Goal: Navigation & Orientation: Find specific page/section

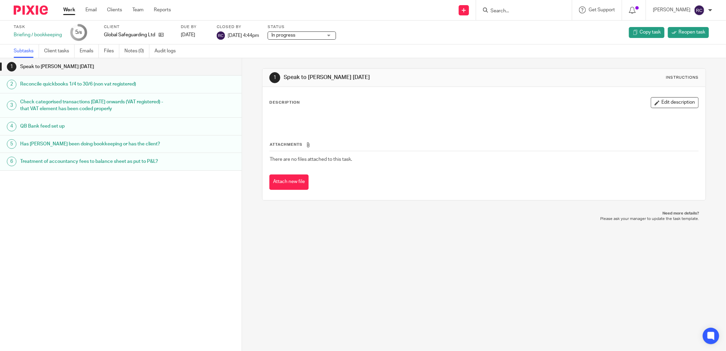
click at [503, 11] on input "Search" at bounding box center [521, 11] width 62 height 6
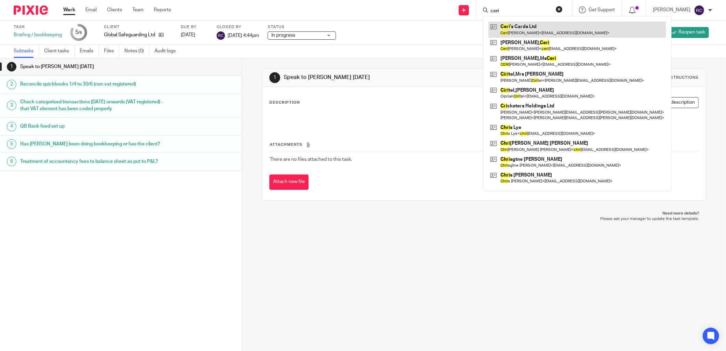
type input "ceri"
click at [519, 26] on link at bounding box center [578, 30] width 178 height 16
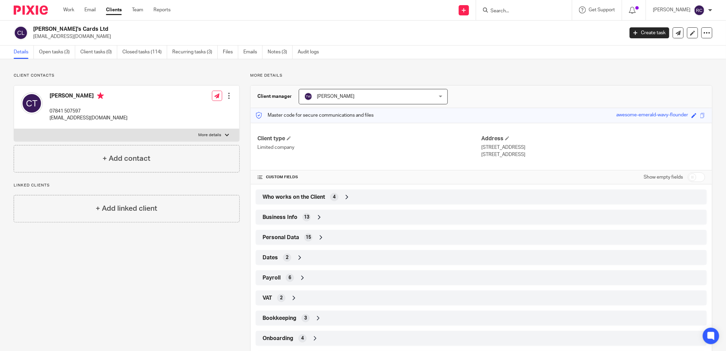
click at [279, 321] on span "Bookkeeping" at bounding box center [280, 318] width 34 height 7
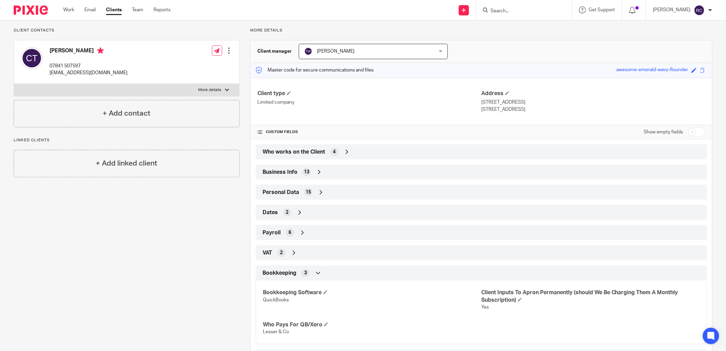
scroll to position [98, 0]
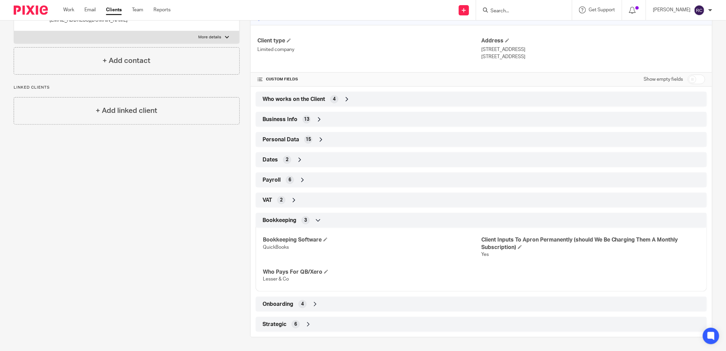
click at [283, 304] on span "Onboarding" at bounding box center [278, 304] width 31 height 7
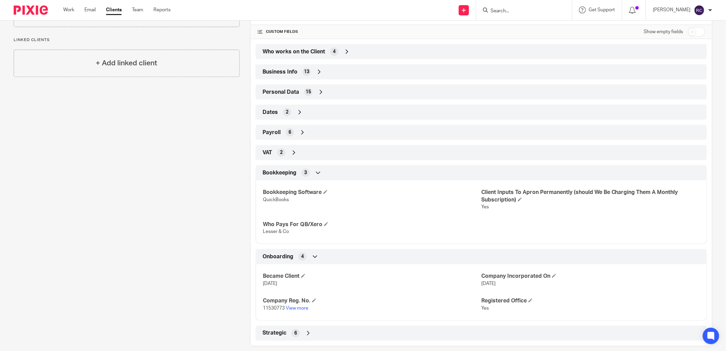
scroll to position [154, 0]
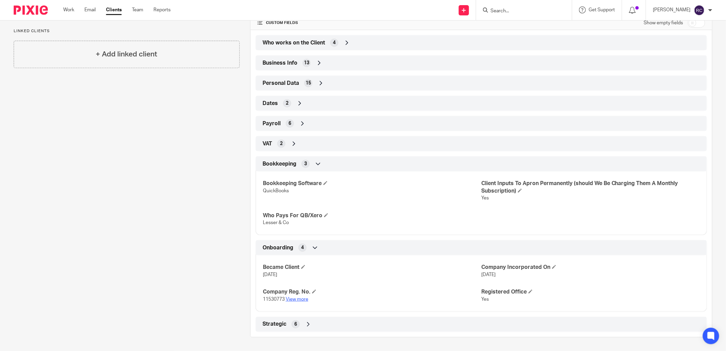
click at [294, 299] on link "View more" at bounding box center [297, 299] width 23 height 5
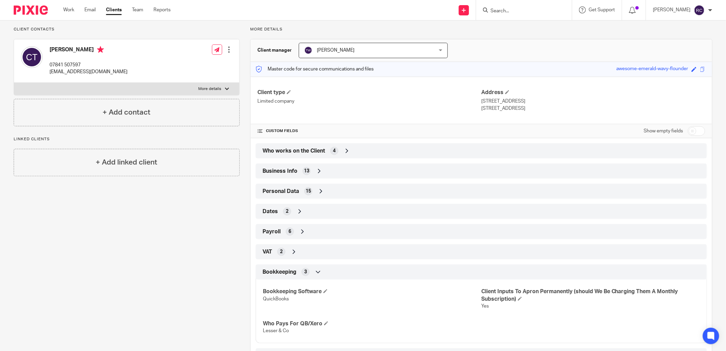
scroll to position [0, 0]
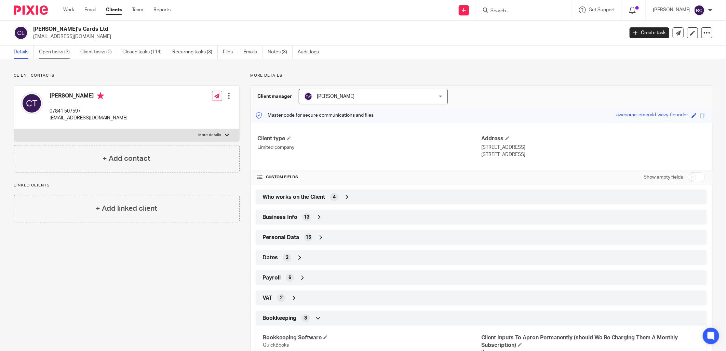
click at [57, 52] on link "Open tasks (3)" at bounding box center [57, 51] width 36 height 13
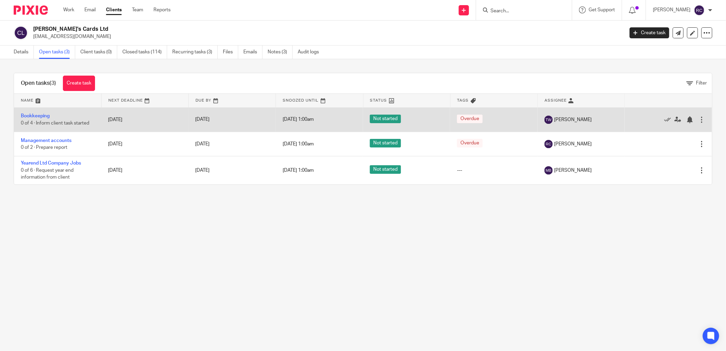
click at [32, 119] on td "Bookkeeping 0 of 4 · Inform client task started" at bounding box center [57, 119] width 87 height 24
click at [33, 117] on link "Bookkeeping" at bounding box center [35, 116] width 29 height 5
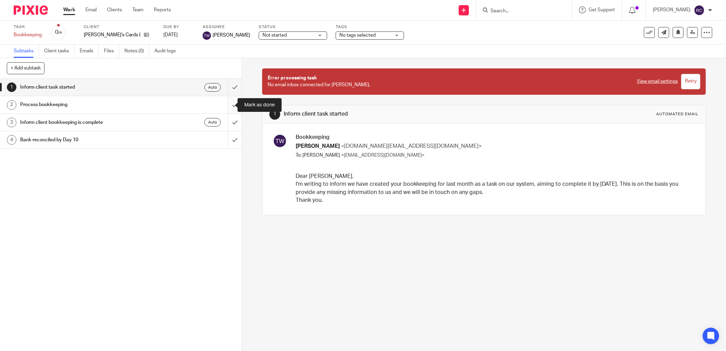
click at [227, 103] on input "submit" at bounding box center [121, 104] width 242 height 17
click at [228, 124] on input "submit" at bounding box center [121, 122] width 242 height 17
click at [226, 139] on input "submit" at bounding box center [121, 139] width 242 height 17
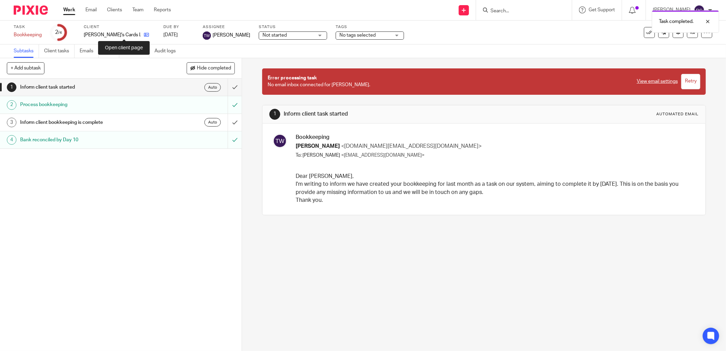
click at [144, 33] on icon at bounding box center [146, 34] width 5 height 5
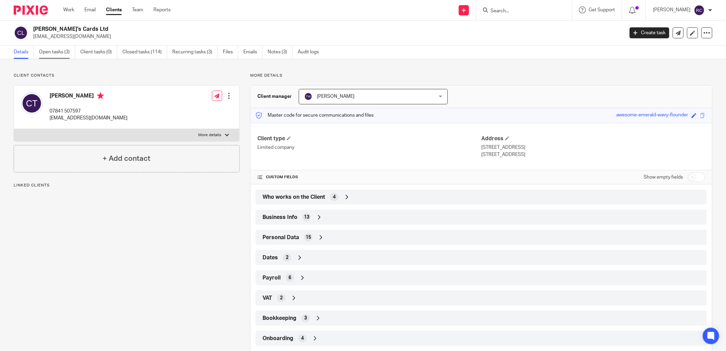
click at [46, 48] on link "Open tasks (3)" at bounding box center [57, 51] width 36 height 13
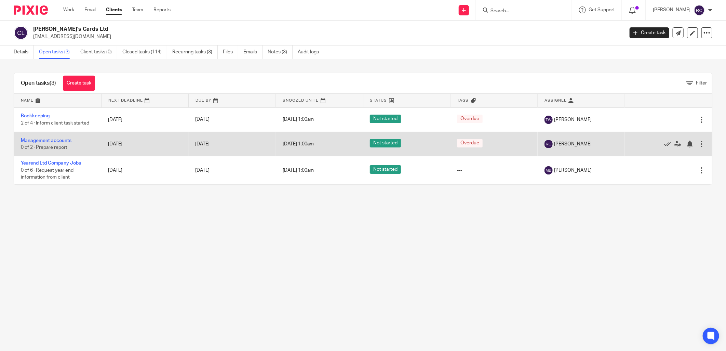
click at [36, 137] on td "Management accounts 0 of 2 · Prepare report" at bounding box center [57, 144] width 87 height 24
click at [38, 139] on link "Management accounts" at bounding box center [46, 140] width 51 height 5
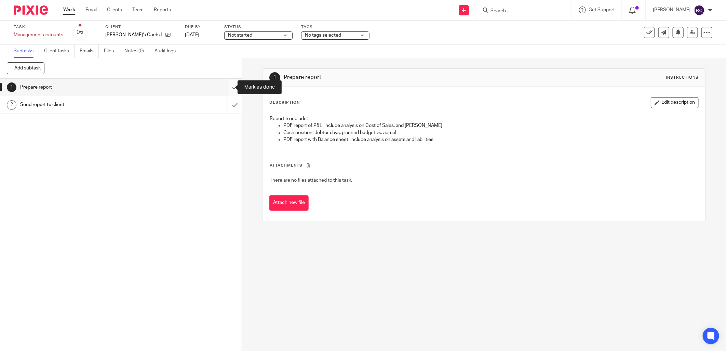
click at [226, 89] on input "submit" at bounding box center [121, 87] width 242 height 17
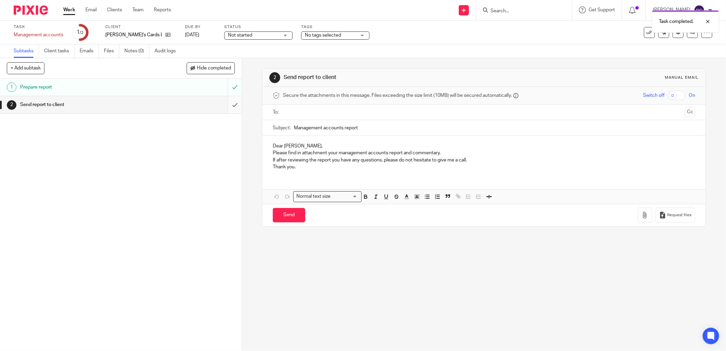
click at [226, 107] on input "submit" at bounding box center [121, 104] width 242 height 17
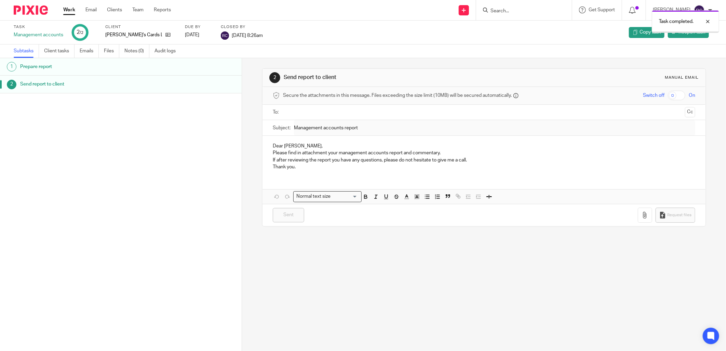
click at [162, 36] on link at bounding box center [166, 34] width 9 height 7
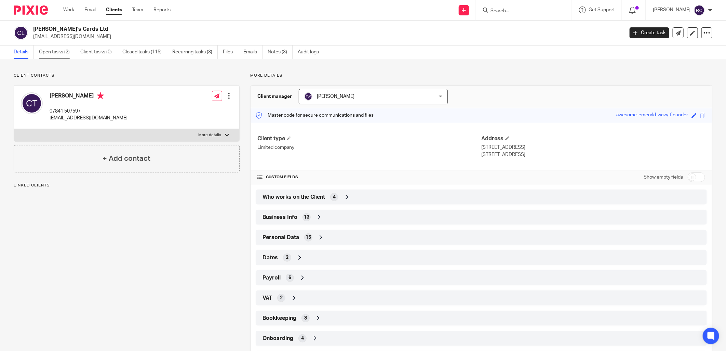
click at [55, 51] on link "Open tasks (2)" at bounding box center [57, 51] width 36 height 13
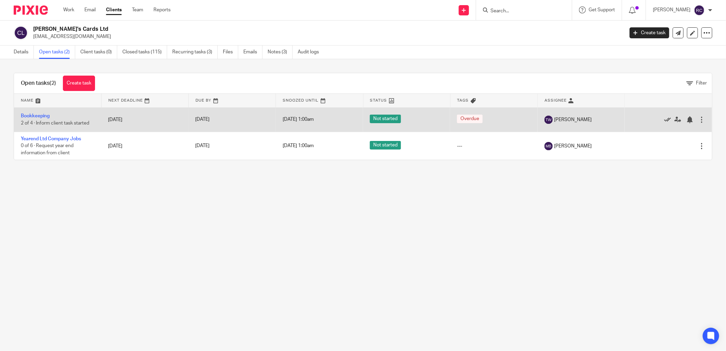
click at [664, 120] on icon at bounding box center [667, 119] width 7 height 7
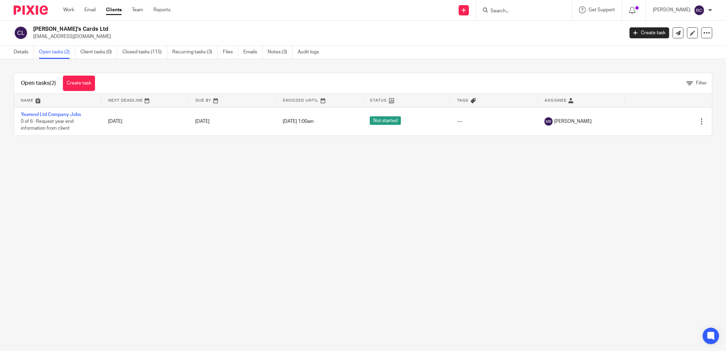
click at [529, 12] on input "Search" at bounding box center [521, 11] width 62 height 6
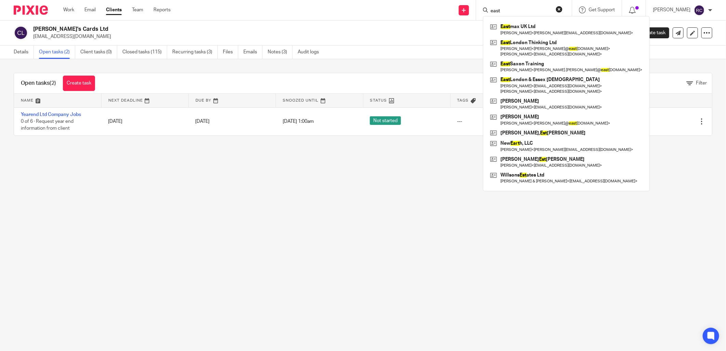
type input "east"
click at [519, 21] on div "East max UK Ltd Andrew Grimstone < andy@ch-ll.co.uk > East London Thinking Ltd …" at bounding box center [566, 103] width 167 height 175
click at [521, 32] on link at bounding box center [567, 30] width 156 height 16
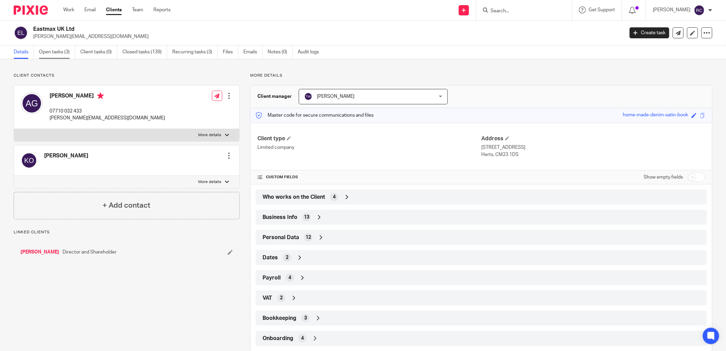
click at [45, 51] on link "Open tasks (3)" at bounding box center [57, 51] width 36 height 13
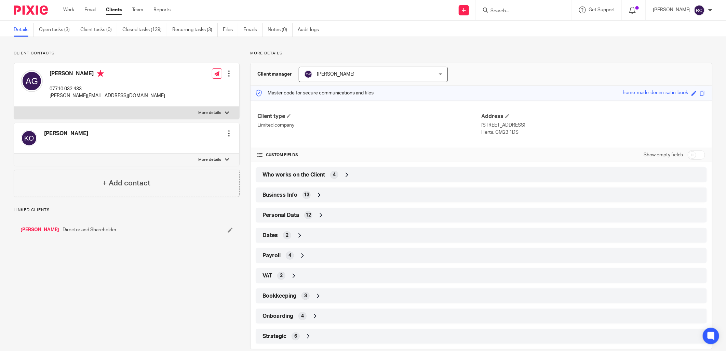
scroll to position [34, 0]
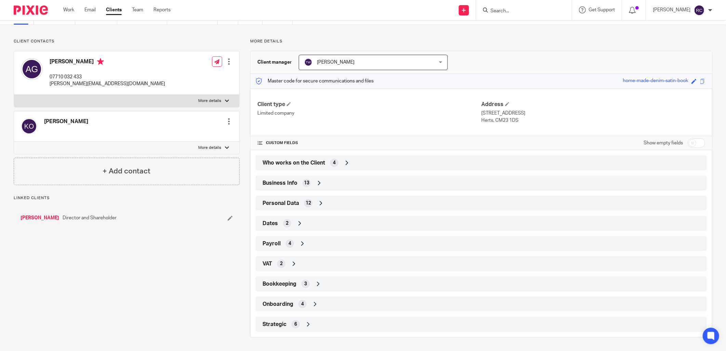
click at [299, 303] on div "4" at bounding box center [303, 304] width 8 height 8
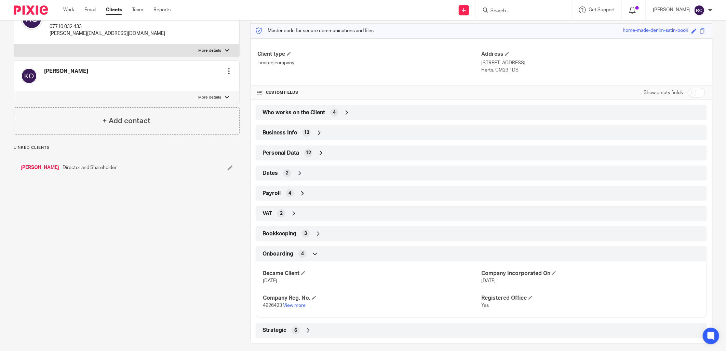
scroll to position [91, 0]
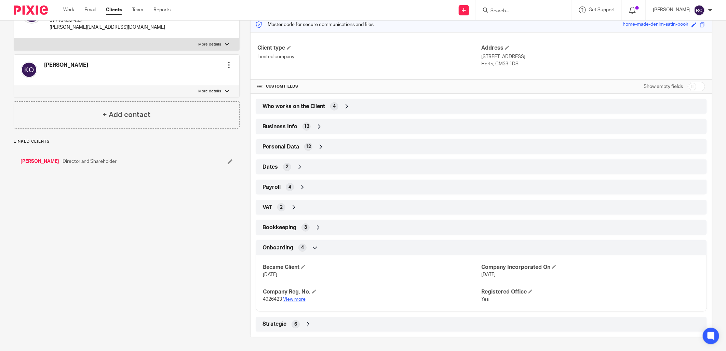
click at [292, 299] on link "View more" at bounding box center [294, 299] width 23 height 5
click at [527, 10] on input "Search" at bounding box center [521, 11] width 62 height 6
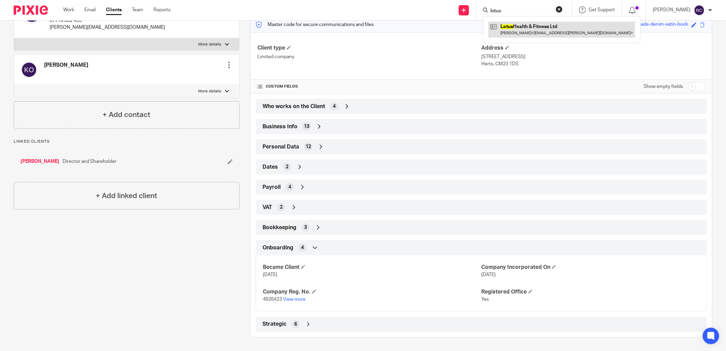
type input "lotus"
click at [529, 30] on link at bounding box center [562, 30] width 147 height 16
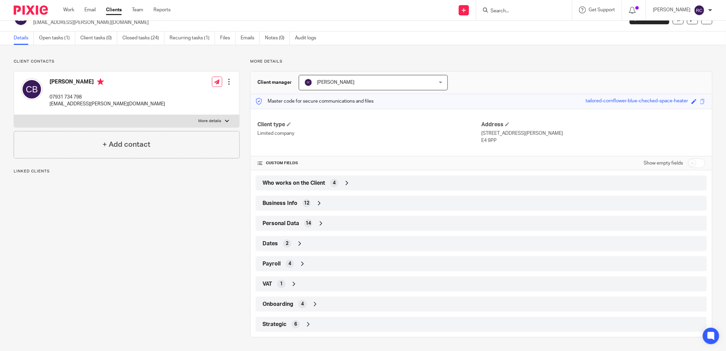
click at [281, 302] on span "Onboarding" at bounding box center [278, 304] width 31 height 7
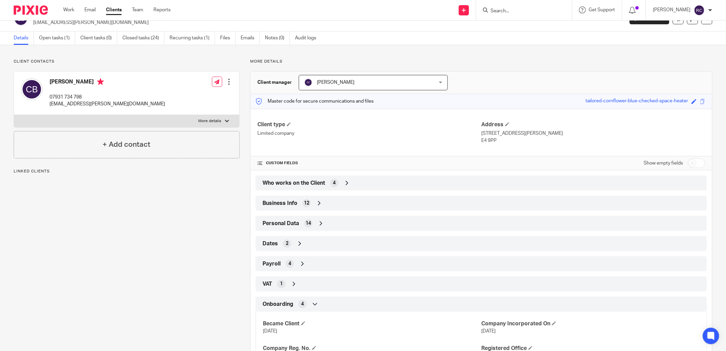
scroll to position [70, 0]
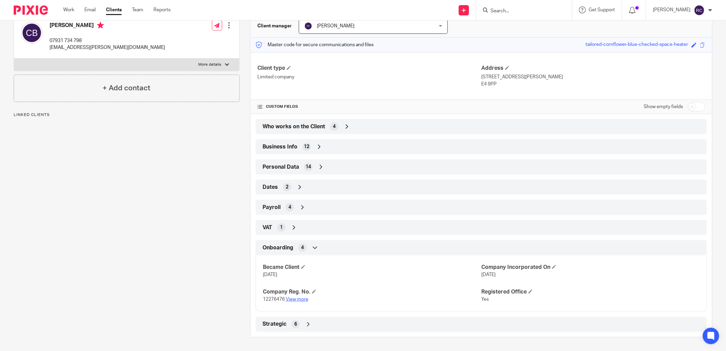
click at [293, 298] on link "View more" at bounding box center [297, 299] width 23 height 5
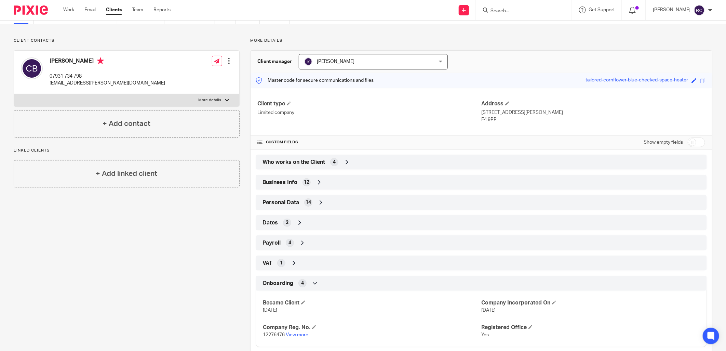
scroll to position [0, 0]
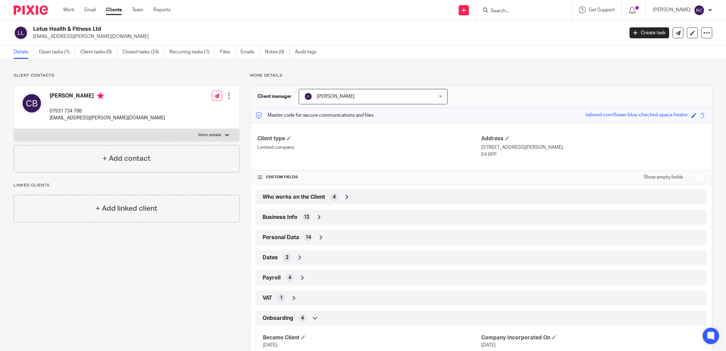
click at [518, 12] on input "Search" at bounding box center [521, 11] width 62 height 6
type input "simplec"
click at [517, 28] on link at bounding box center [562, 30] width 147 height 16
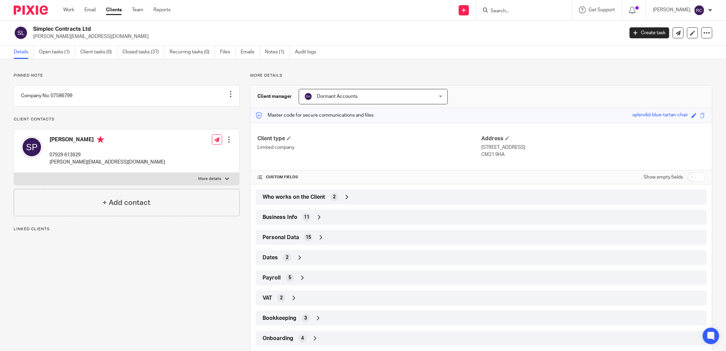
click at [515, 13] on input "Search" at bounding box center [521, 11] width 62 height 6
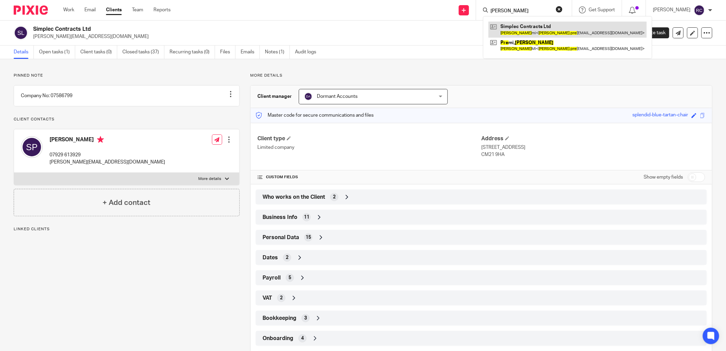
type input "simon pre"
click at [546, 31] on link at bounding box center [568, 30] width 158 height 16
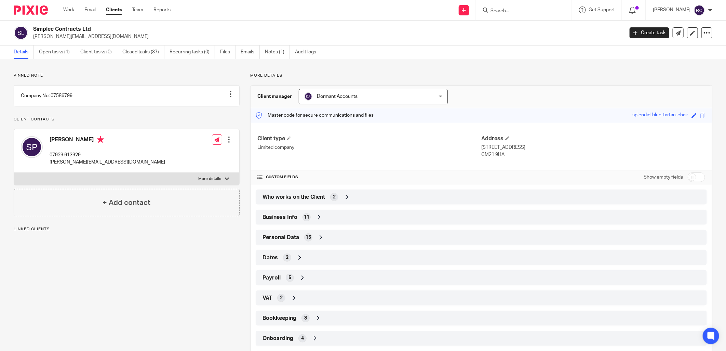
click at [293, 218] on span "Business Info" at bounding box center [280, 217] width 35 height 7
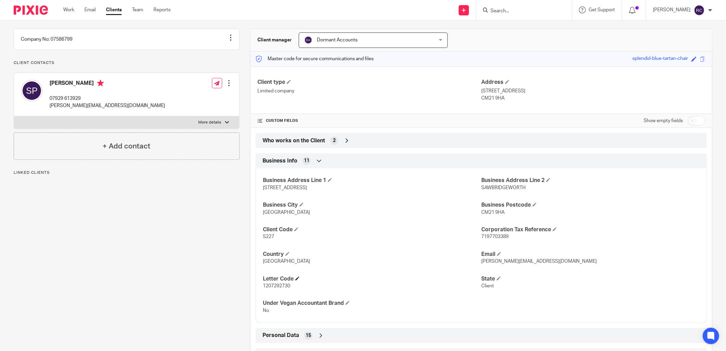
scroll to position [114, 0]
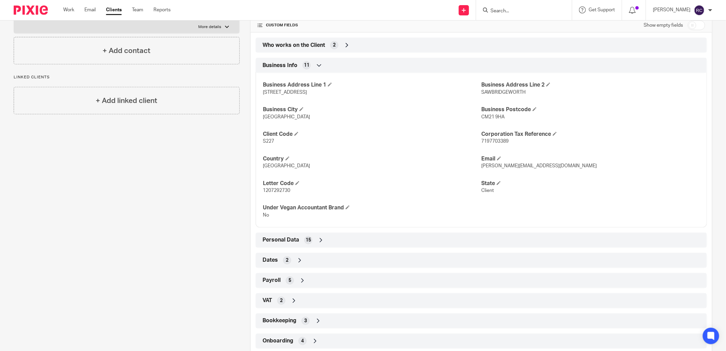
click at [318, 240] on icon at bounding box center [321, 240] width 7 height 7
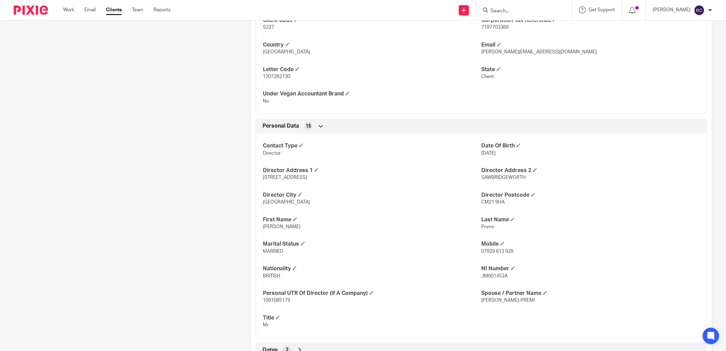
scroll to position [392, 0]
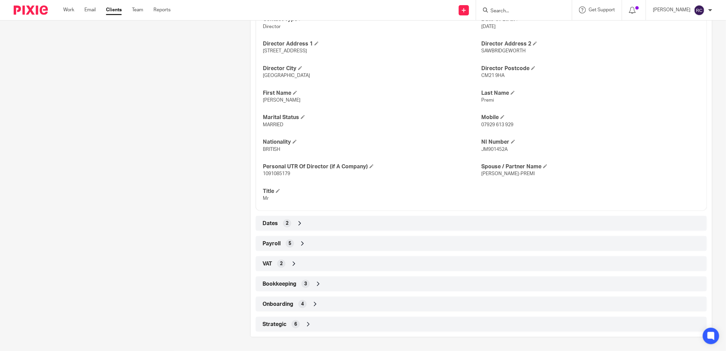
click at [276, 300] on div "Onboarding 4" at bounding box center [481, 304] width 441 height 12
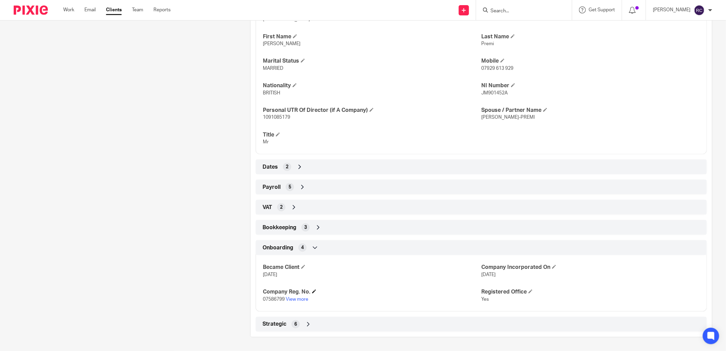
scroll to position [449, 0]
click at [295, 297] on link "View more" at bounding box center [297, 299] width 23 height 5
click at [281, 206] on span "2" at bounding box center [281, 207] width 3 height 7
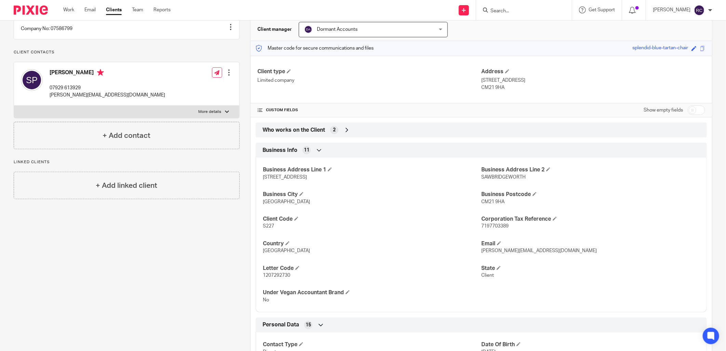
scroll to position [0, 0]
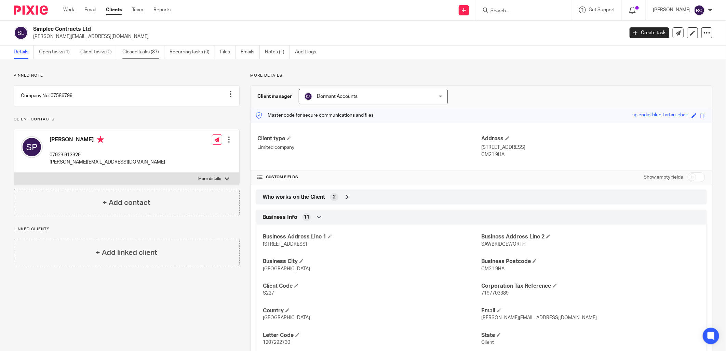
click at [139, 52] on link "Closed tasks (37)" at bounding box center [143, 51] width 42 height 13
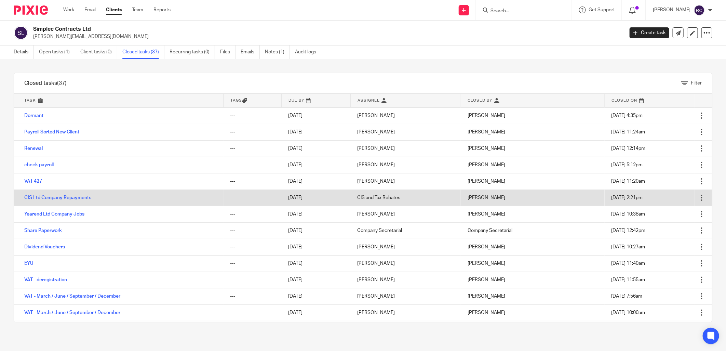
scroll to position [76, 0]
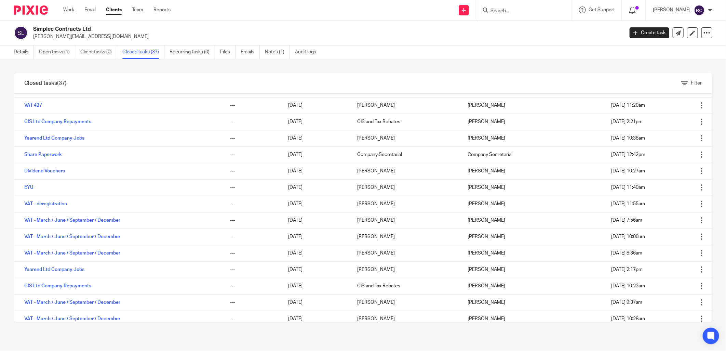
click at [507, 10] on input "Search" at bounding box center [521, 11] width 62 height 6
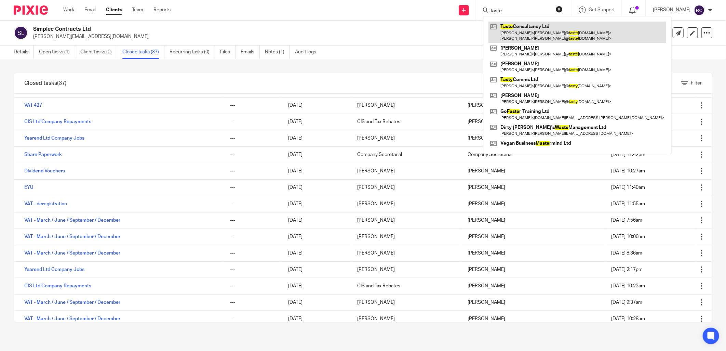
type input "taste"
click at [518, 27] on link at bounding box center [578, 32] width 178 height 21
